Goal: Communication & Community: Connect with others

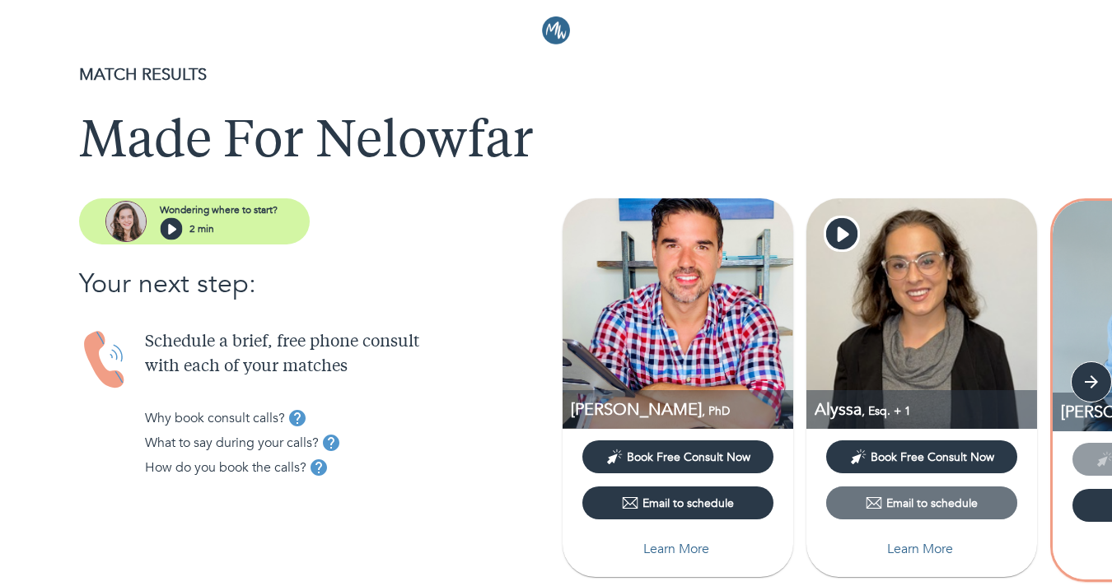
click at [902, 508] on div "Email to schedule" at bounding box center [922, 503] width 112 height 16
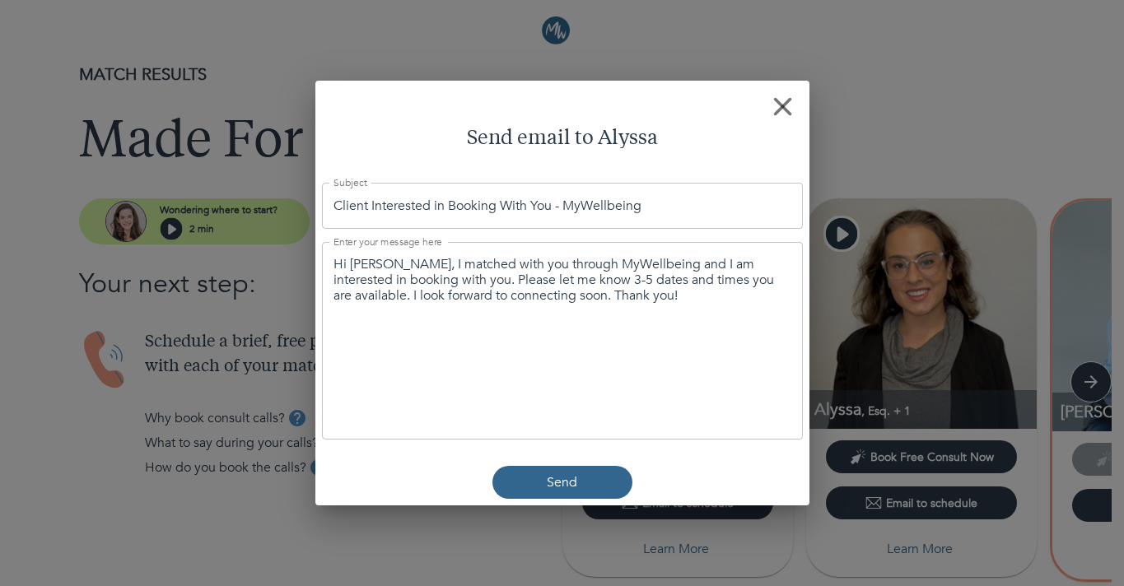
click at [485, 288] on textarea "Hi [PERSON_NAME], I matched with you through MyWellbeing and I am interested in…" at bounding box center [563, 281] width 458 height 49
click at [687, 308] on div "Hi [PERSON_NAME], I matched with you through MyWellbeing and I am interested in…" at bounding box center [562, 341] width 481 height 198
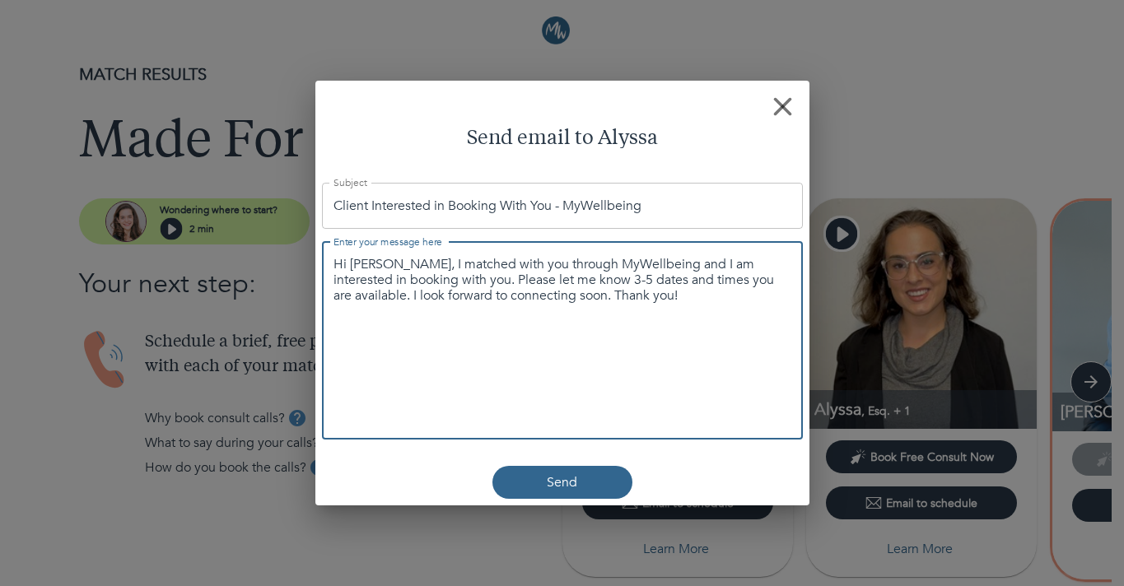
click at [695, 307] on div "Hi [PERSON_NAME], I matched with you through MyWellbeing and I am interested in…" at bounding box center [562, 341] width 481 height 198
click at [671, 286] on textarea "Hi [PERSON_NAME], I matched with you through MyWellbeing and I am interested in…" at bounding box center [563, 281] width 458 height 49
drag, startPoint x: 530, startPoint y: 299, endPoint x: 720, endPoint y: 292, distance: 190.4
click at [720, 292] on textarea "Hi [PERSON_NAME], I matched with you through MyWellbeing and I am interested in…" at bounding box center [563, 281] width 458 height 49
drag, startPoint x: 442, startPoint y: 278, endPoint x: 679, endPoint y: 309, distance: 238.3
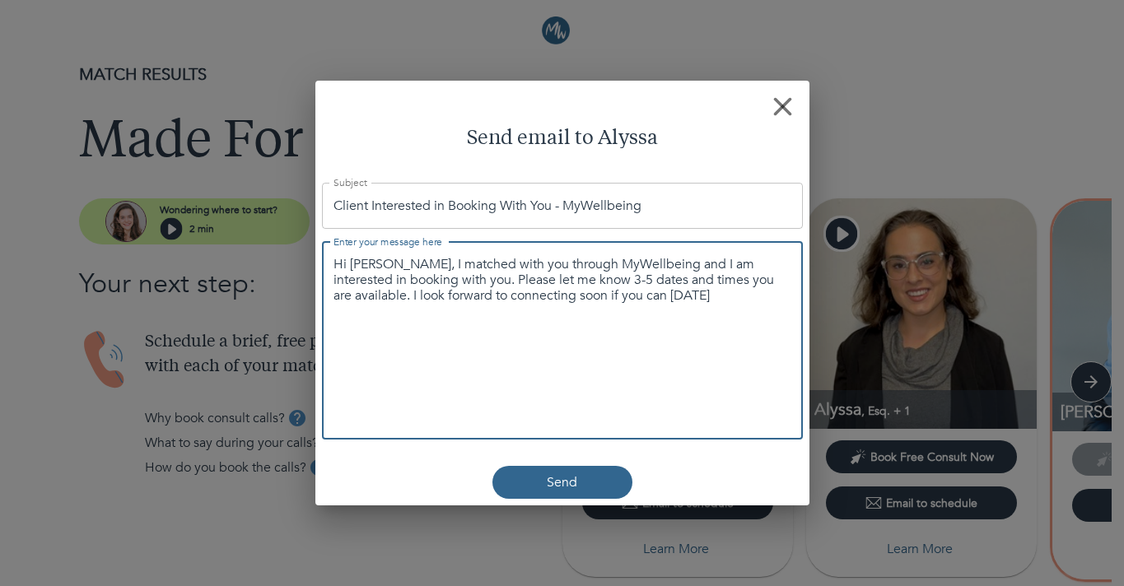
click at [680, 309] on div "Hi [PERSON_NAME], I matched with you through MyWellbeing and I am interested in…" at bounding box center [562, 341] width 481 height 198
click at [605, 493] on button "Send" at bounding box center [563, 482] width 140 height 33
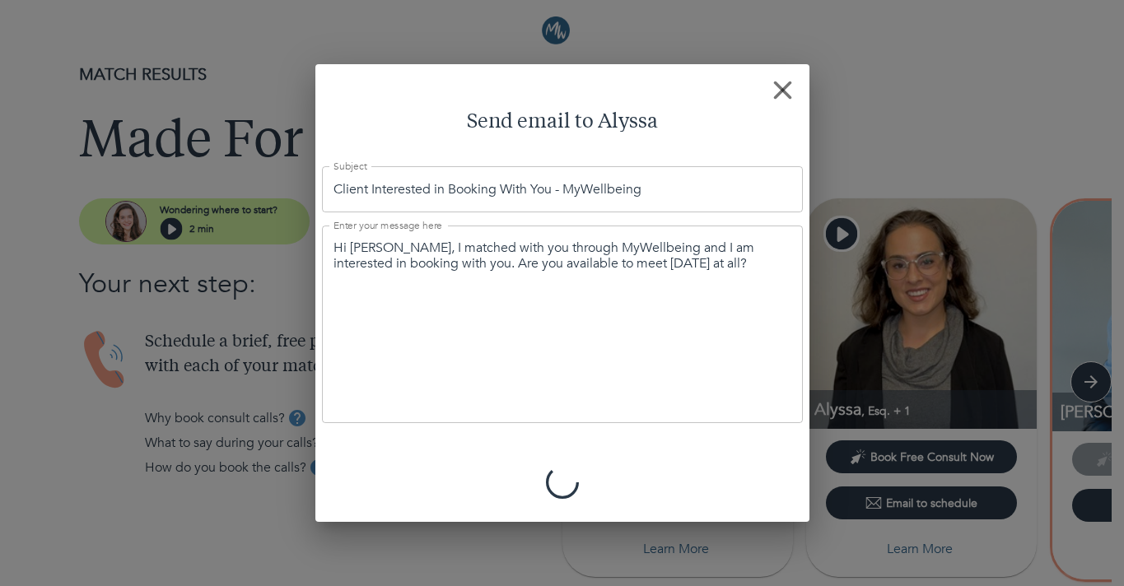
type textarea "Hi [PERSON_NAME], I matched with you through MyWellbeing and I am interested in…"
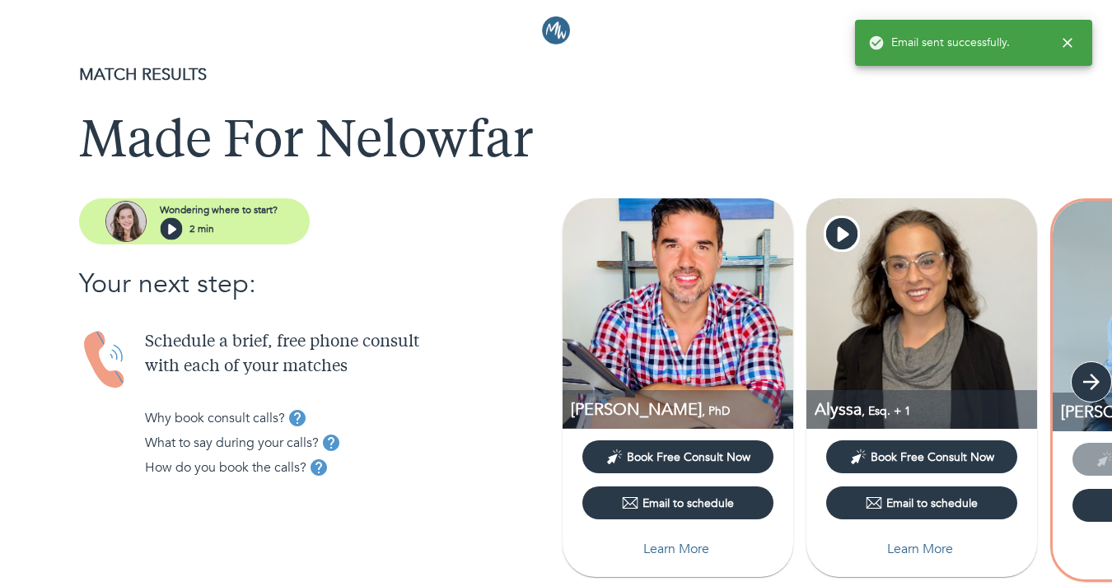
click at [1090, 387] on icon "button" at bounding box center [1091, 382] width 25 height 25
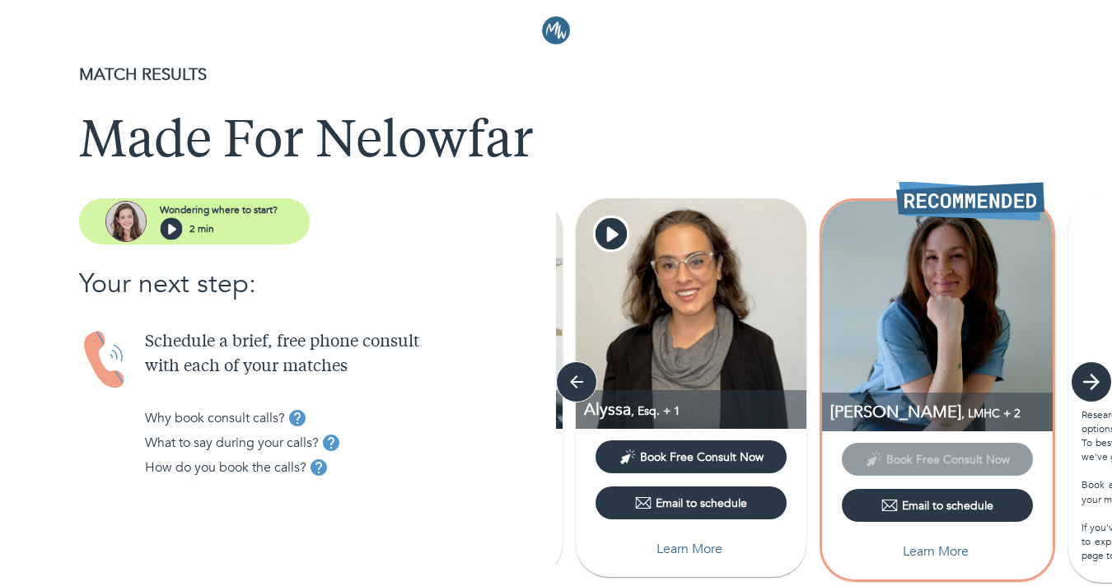
click at [1090, 387] on icon "button" at bounding box center [1091, 382] width 25 height 25
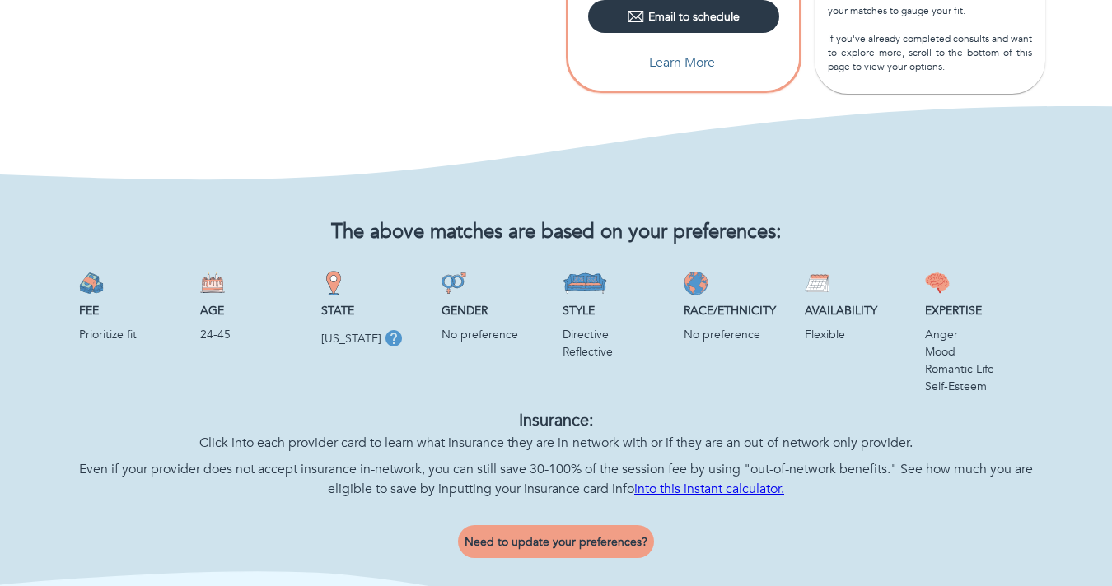
scroll to position [586, 0]
